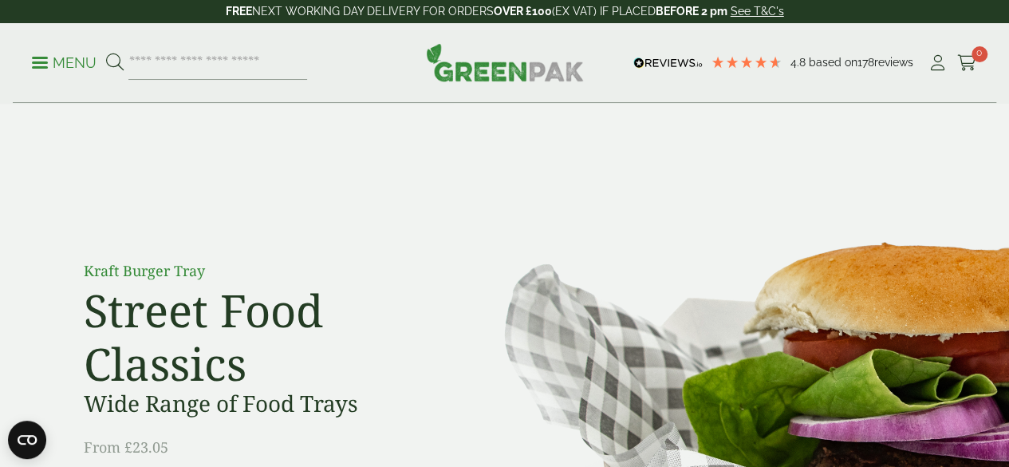
click at [67, 62] on p "Menu" at bounding box center [64, 62] width 65 height 19
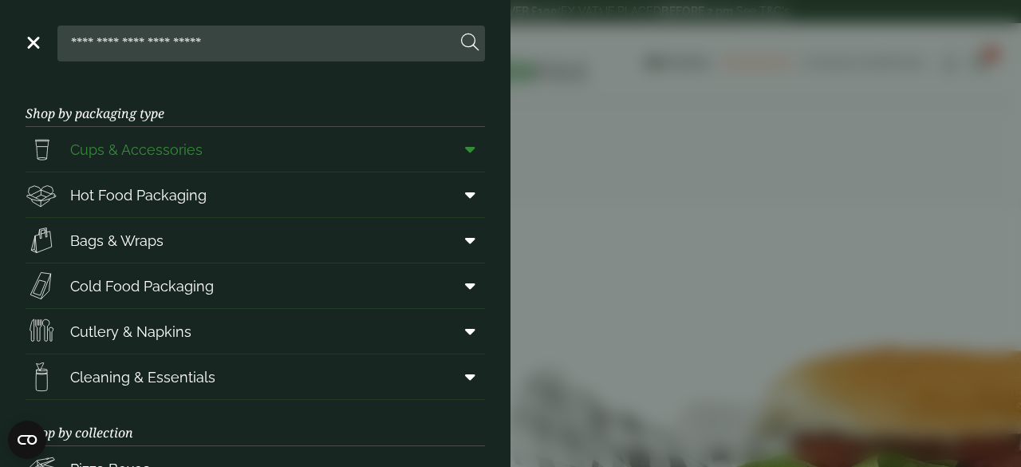
click at [142, 140] on span "Cups & Accessories" at bounding box center [136, 150] width 132 height 22
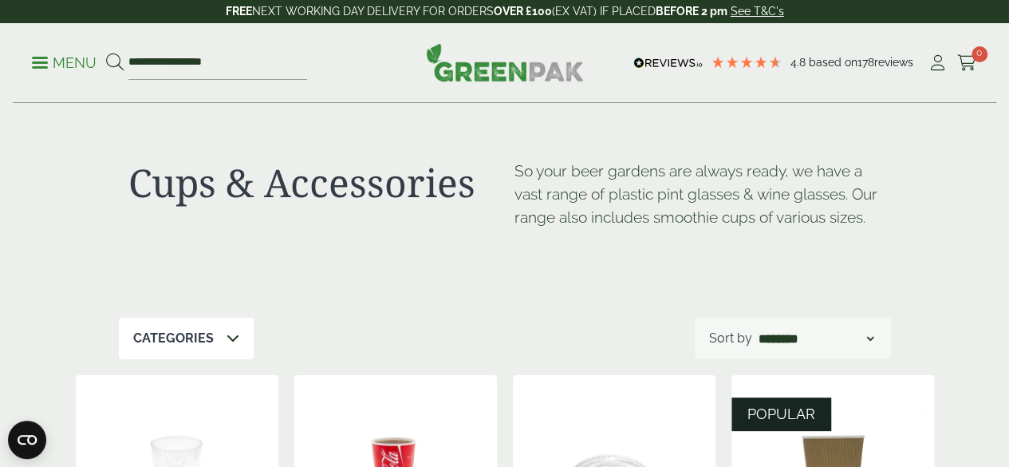
click at [142, 140] on div "Cups & Accessories So your beer gardens are always ready, we have a vast range …" at bounding box center [505, 211] width 772 height 214
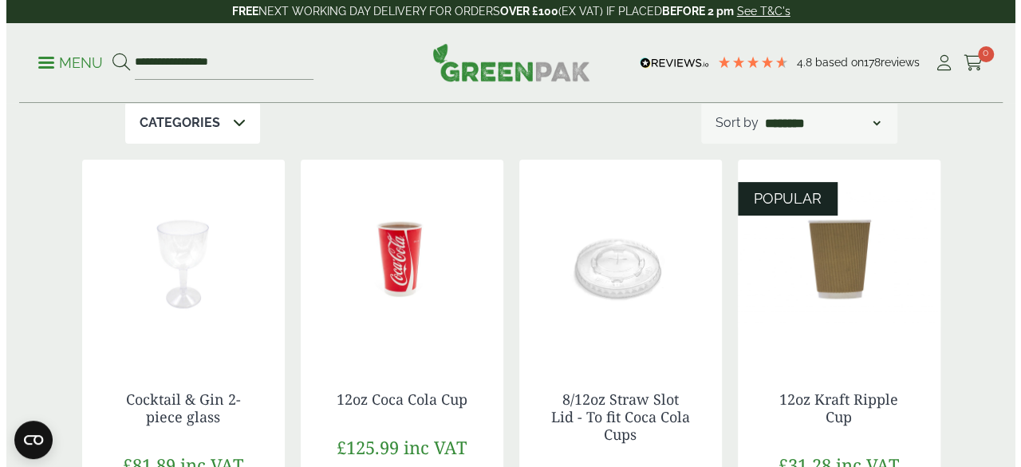
scroll to position [234, 0]
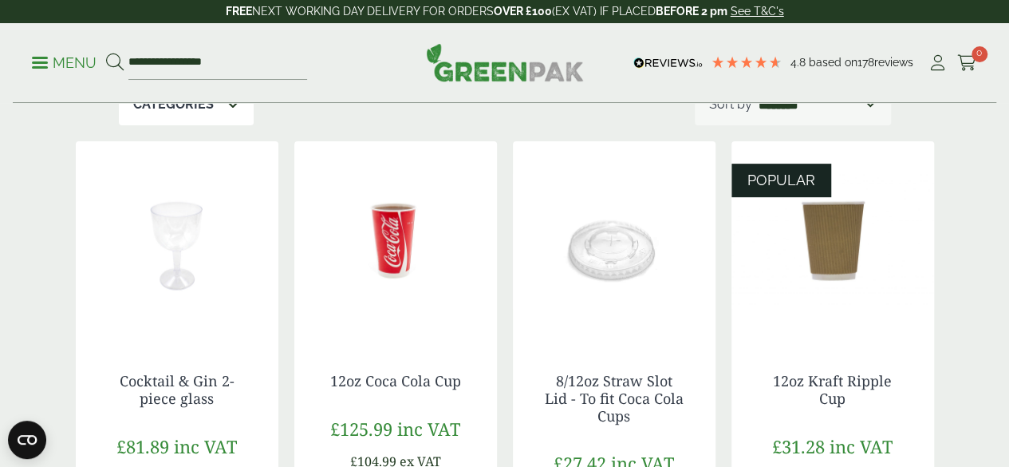
click at [57, 55] on p "Menu" at bounding box center [64, 62] width 65 height 19
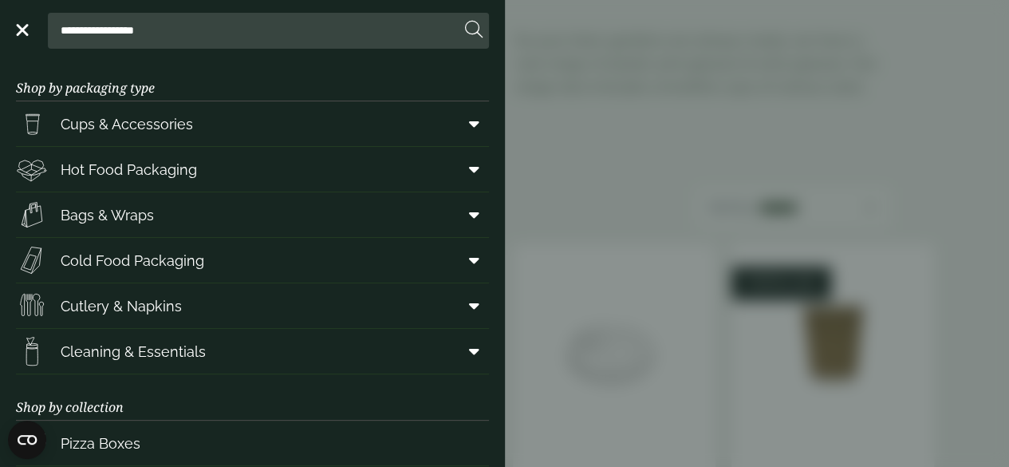
click at [57, 55] on aside "**********" at bounding box center [504, 233] width 1009 height 467
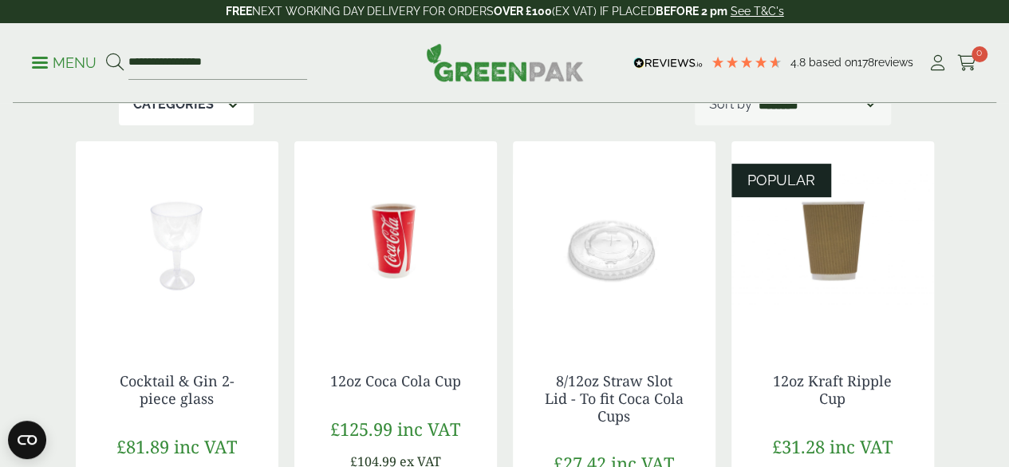
click at [57, 57] on p "Menu" at bounding box center [64, 62] width 65 height 19
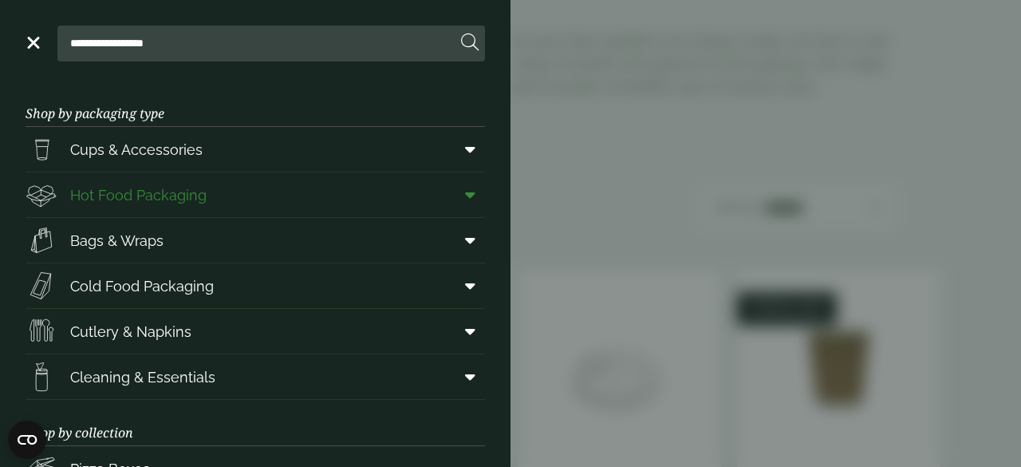
click at [132, 181] on span "Hot Food Packaging" at bounding box center [116, 195] width 181 height 32
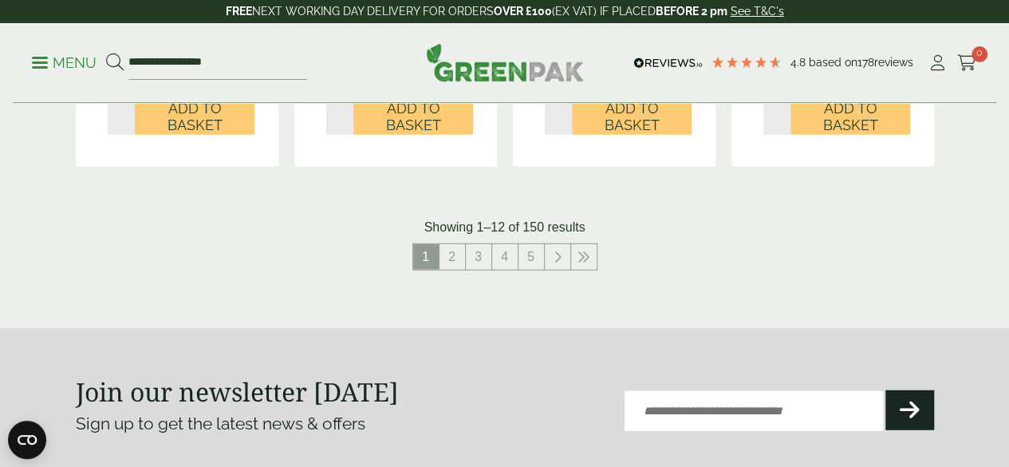
scroll to position [1921, 0]
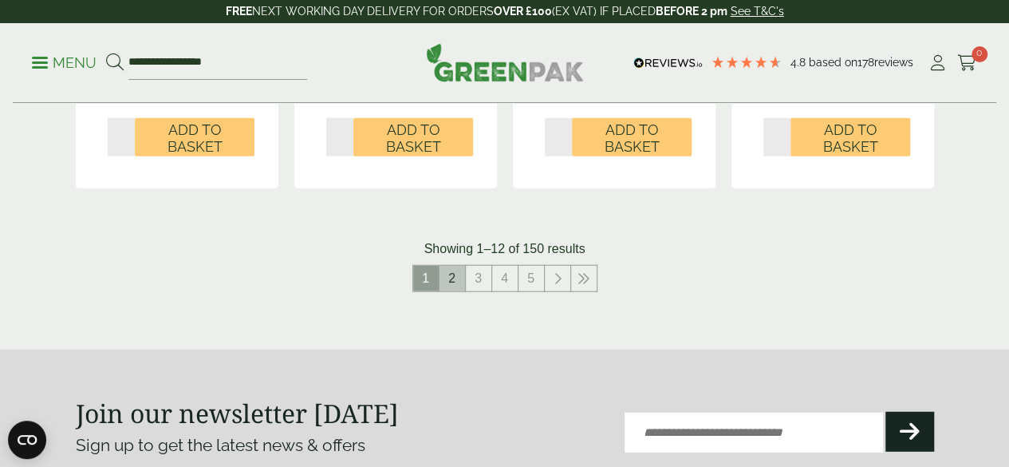
click at [447, 291] on link "2" at bounding box center [453, 279] width 26 height 26
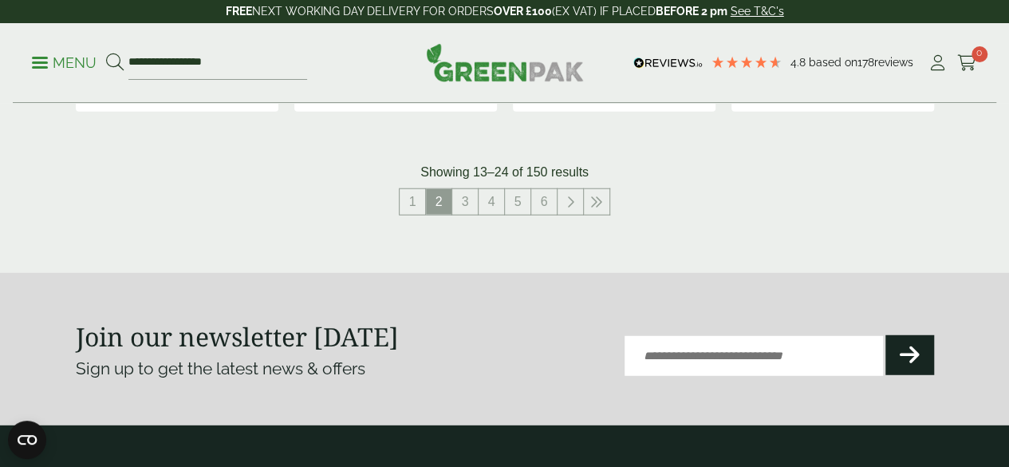
scroll to position [1997, 0]
click at [464, 215] on link "3" at bounding box center [465, 203] width 26 height 26
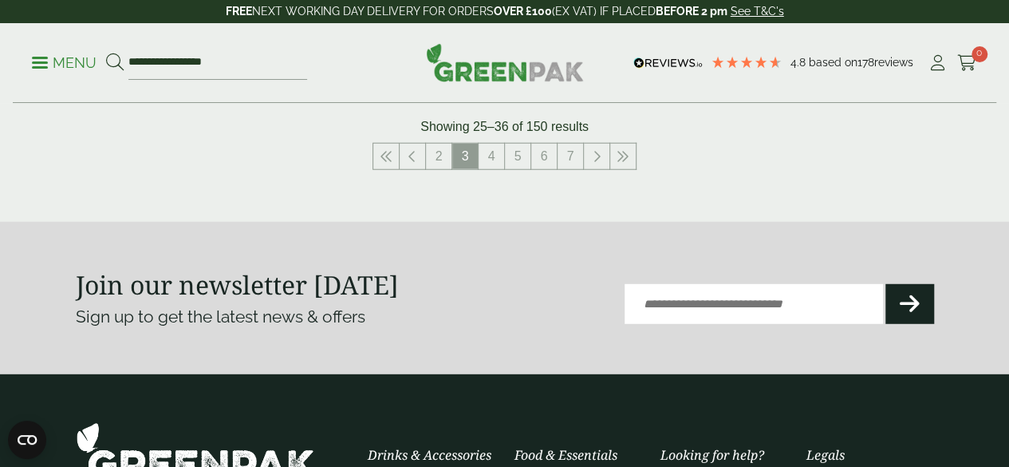
scroll to position [2095, 0]
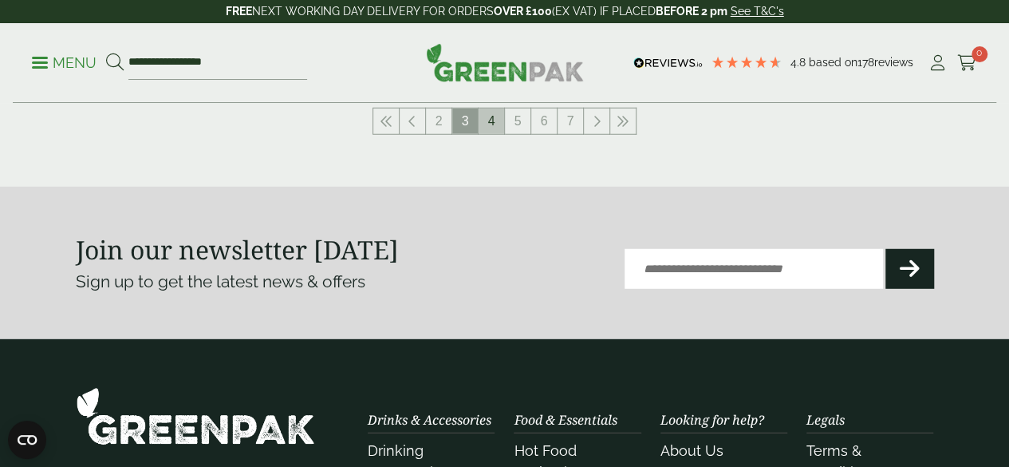
click at [488, 134] on link "4" at bounding box center [492, 121] width 26 height 26
click at [488, 134] on link "5" at bounding box center [492, 121] width 26 height 26
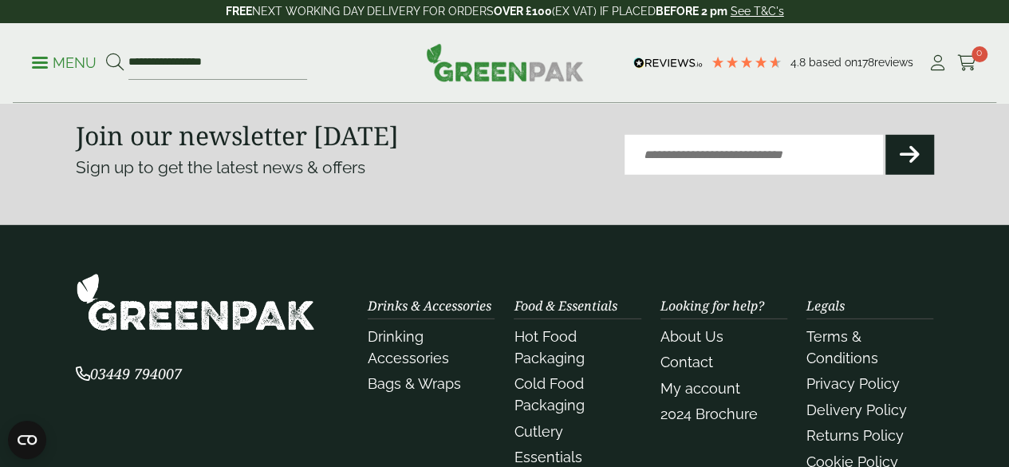
scroll to position [2032, 0]
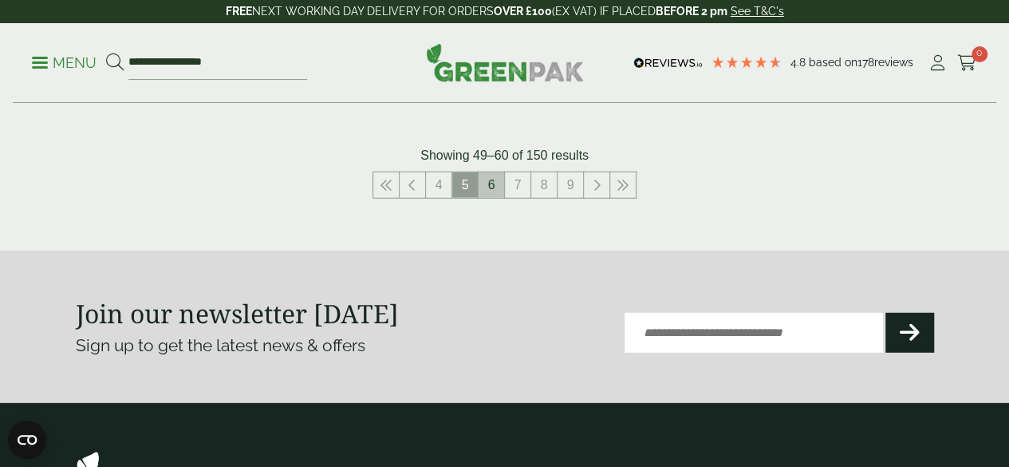
click at [485, 198] on link "6" at bounding box center [492, 185] width 26 height 26
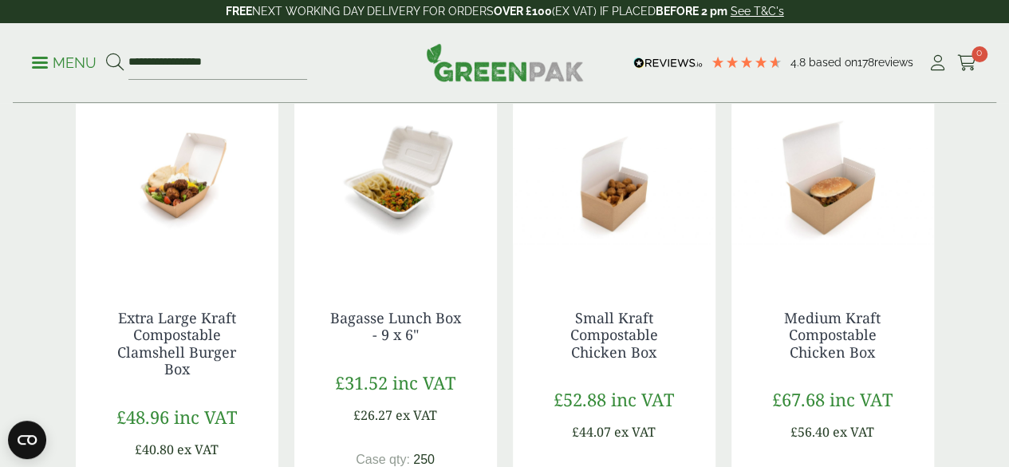
scroll to position [1535, 0]
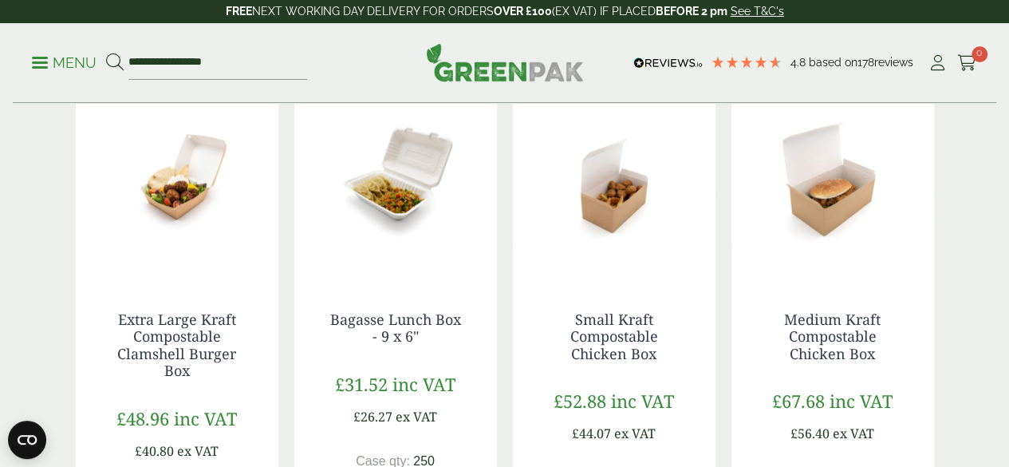
click at [485, 213] on img at bounding box center [395, 179] width 203 height 199
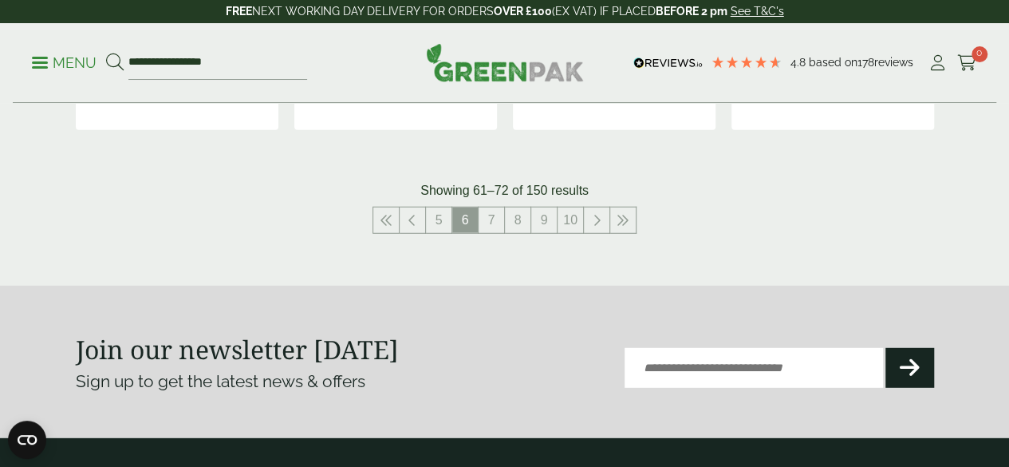
scroll to position [2032, 0]
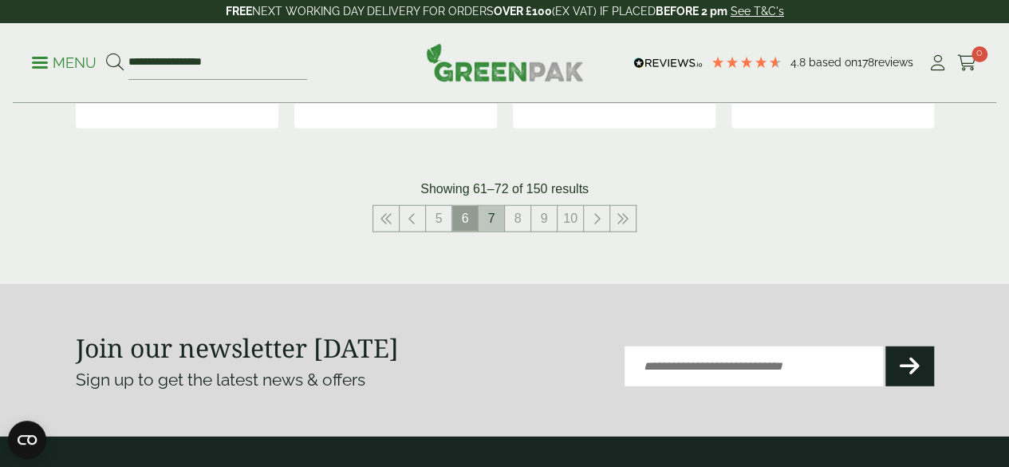
click at [495, 231] on link "7" at bounding box center [492, 219] width 26 height 26
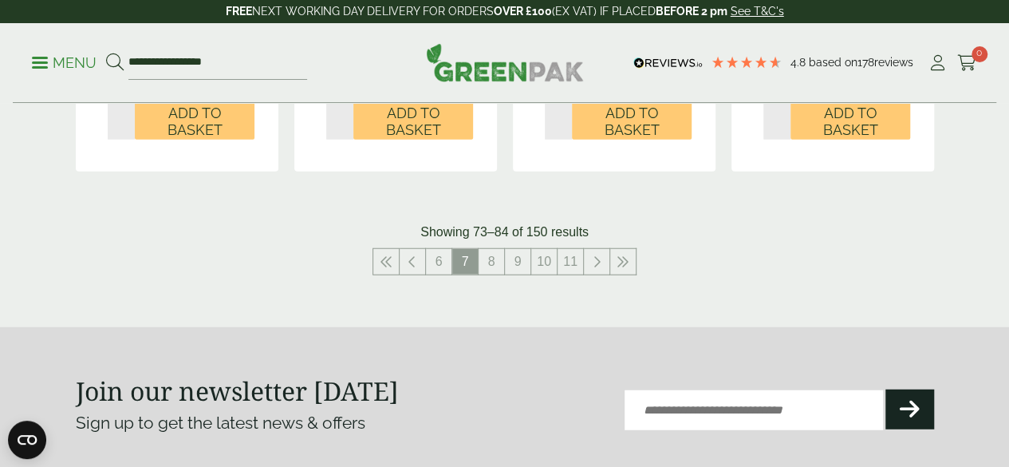
scroll to position [1935, 0]
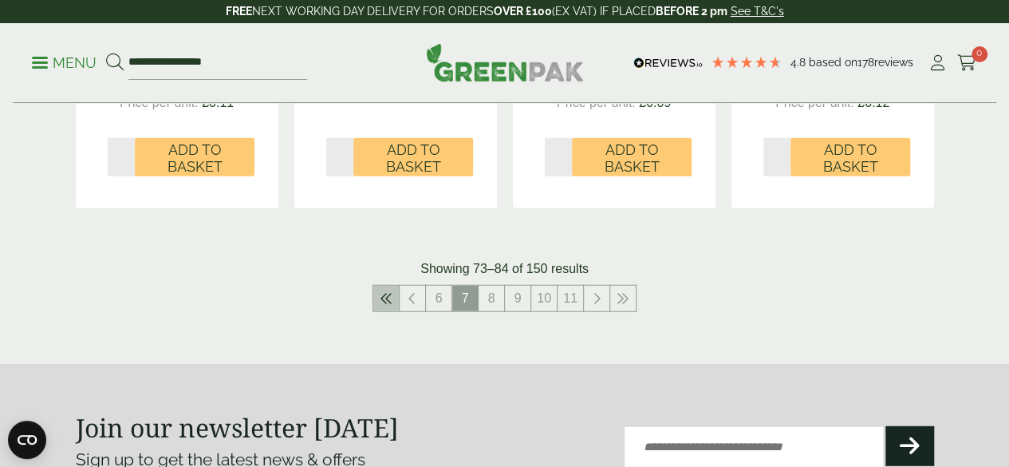
click at [391, 305] on icon at bounding box center [386, 298] width 13 height 13
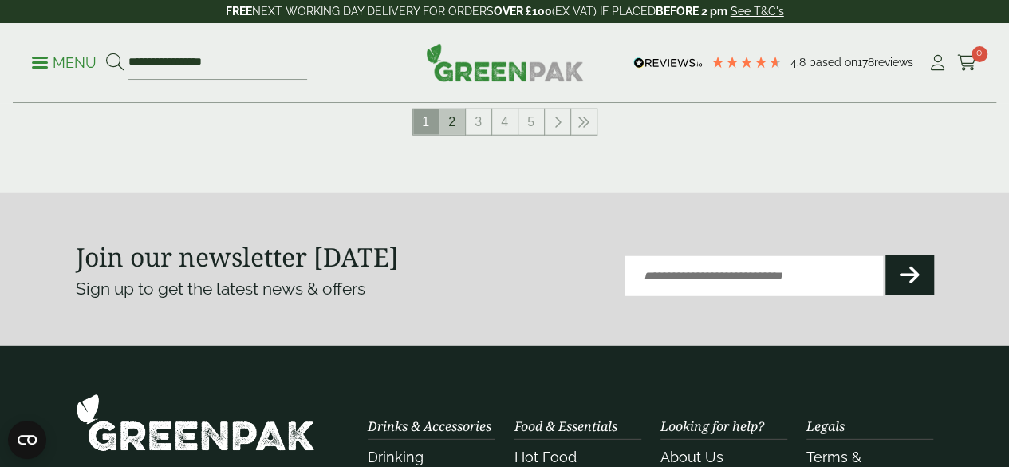
scroll to position [2079, 0]
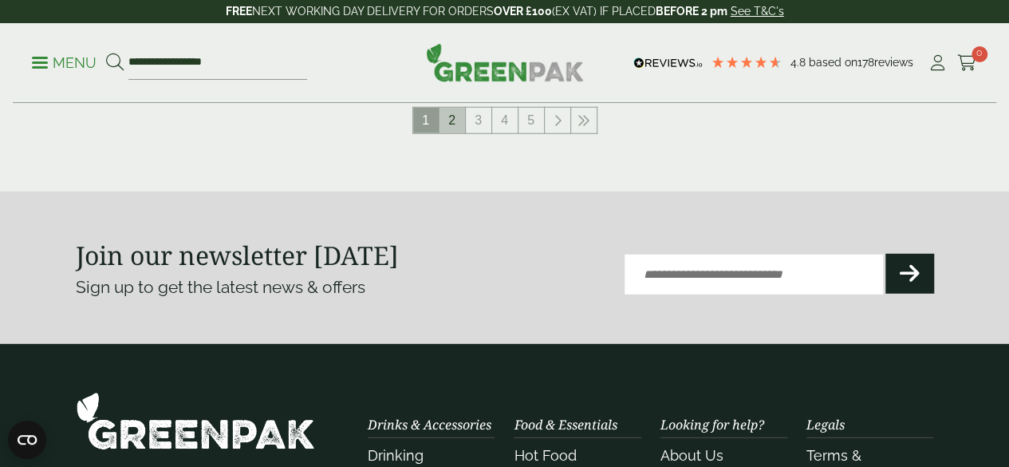
click at [455, 133] on link "2" at bounding box center [453, 121] width 26 height 26
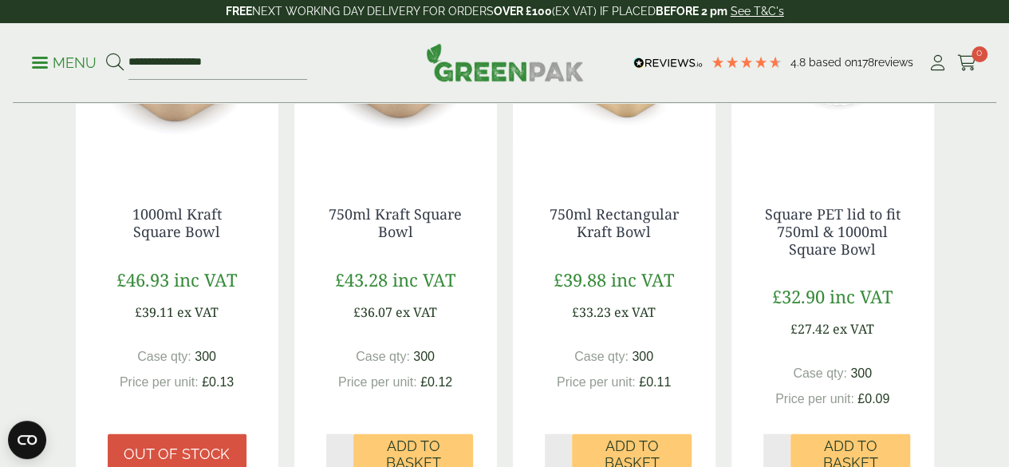
scroll to position [1619, 0]
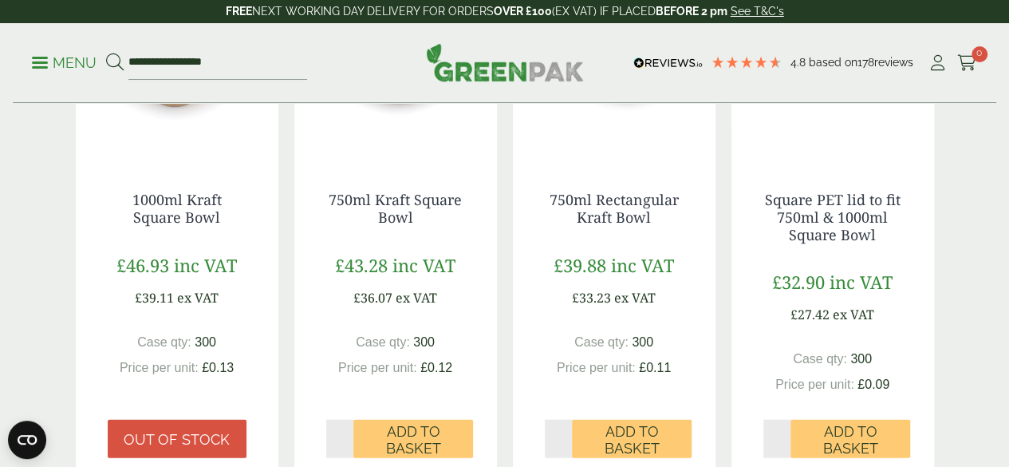
drag, startPoint x: 399, startPoint y: 176, endPoint x: 292, endPoint y: 180, distance: 107.0
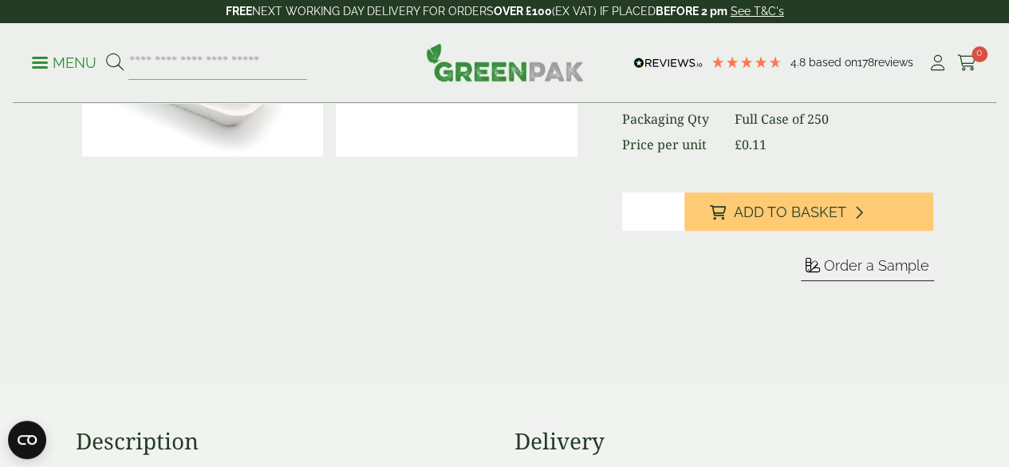
scroll to position [348, 0]
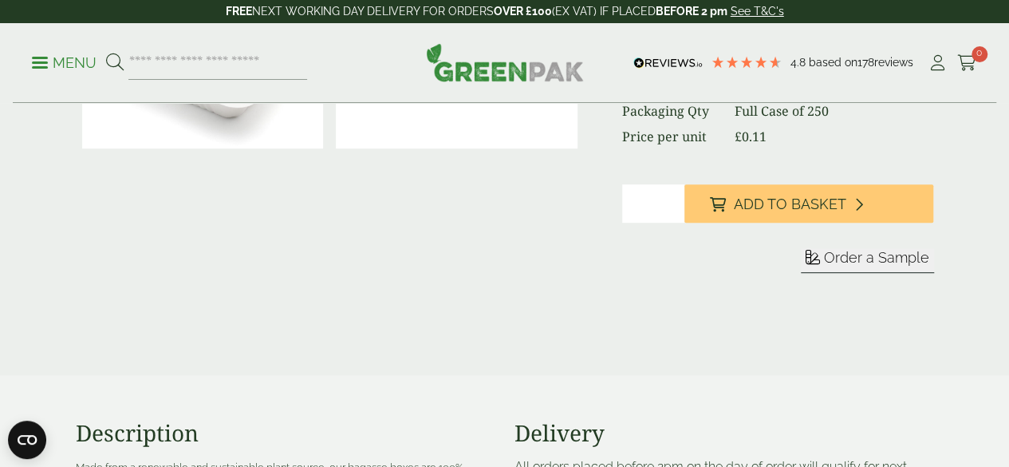
click at [684, 223] on input "*" at bounding box center [653, 203] width 62 height 38
type input "*"
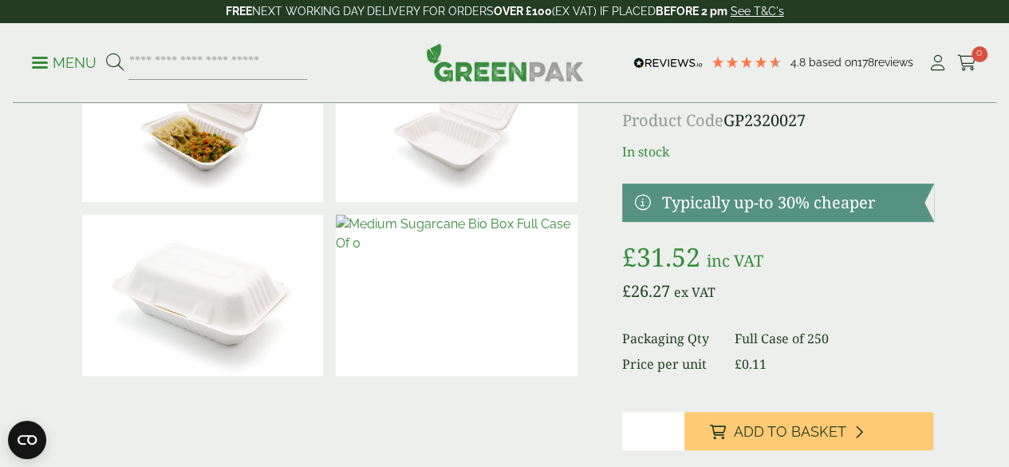
scroll to position [0, 0]
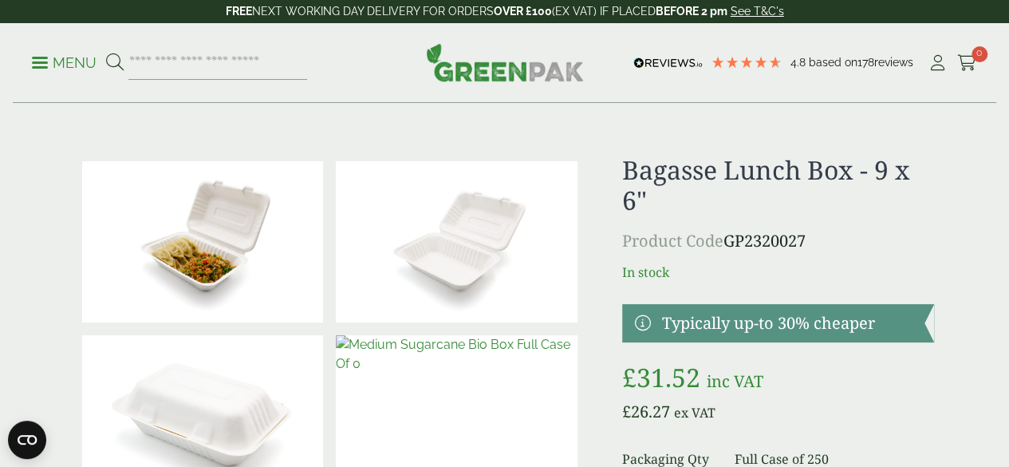
click at [43, 60] on p "Menu" at bounding box center [64, 62] width 65 height 19
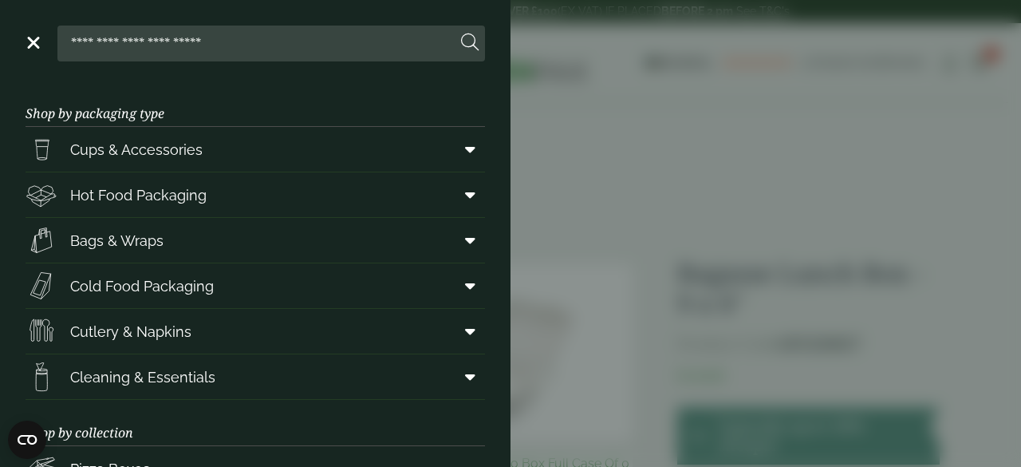
click at [548, 187] on aside "Close Shop by packaging type Cups & Accessories Hot Drink Paper Cups Smoothie C…" at bounding box center [510, 233] width 1021 height 467
